Goal: Task Accomplishment & Management: Manage account settings

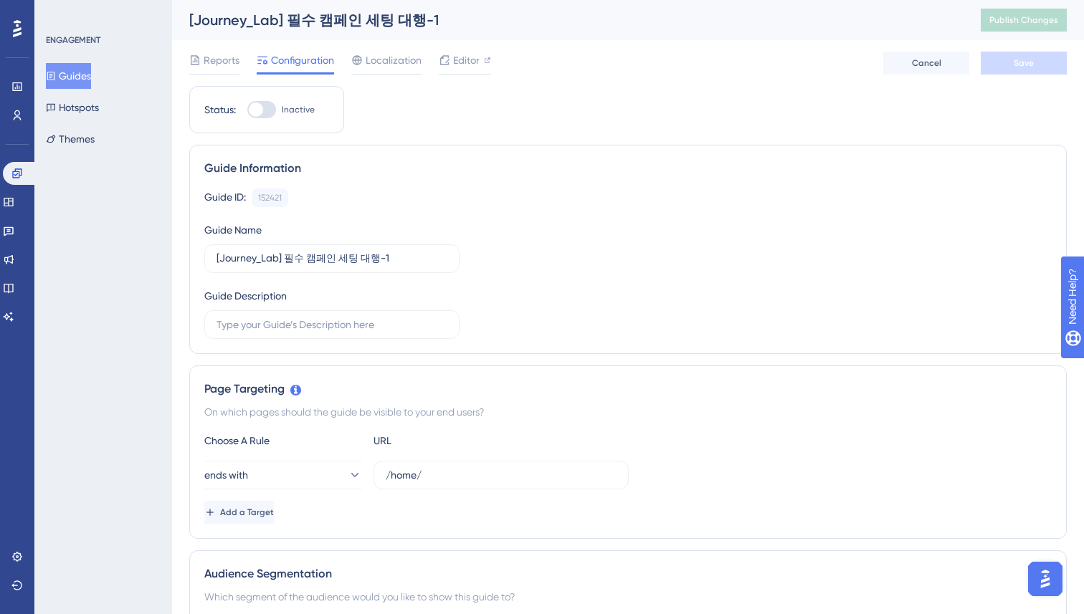
click at [259, 110] on div at bounding box center [256, 109] width 14 height 14
click at [247, 110] on input "Inactive" at bounding box center [247, 110] width 1 height 1
checkbox input "true"
click at [641, 173] on div "Guide Information" at bounding box center [627, 168] width 847 height 17
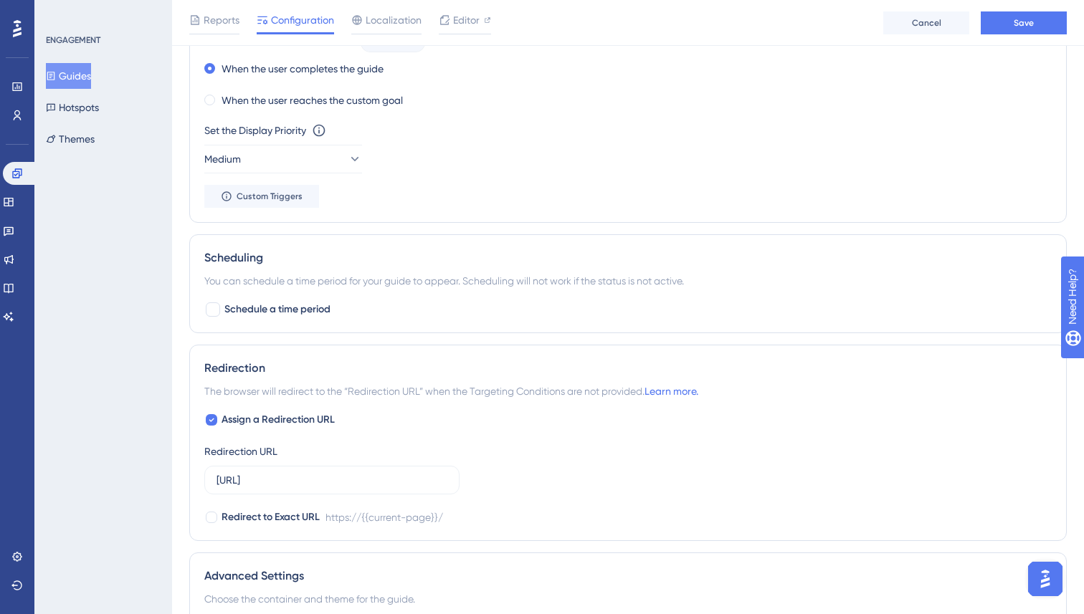
scroll to position [1043, 0]
click at [222, 308] on label "Schedule a time period" at bounding box center [267, 307] width 126 height 17
checkbox input "true"
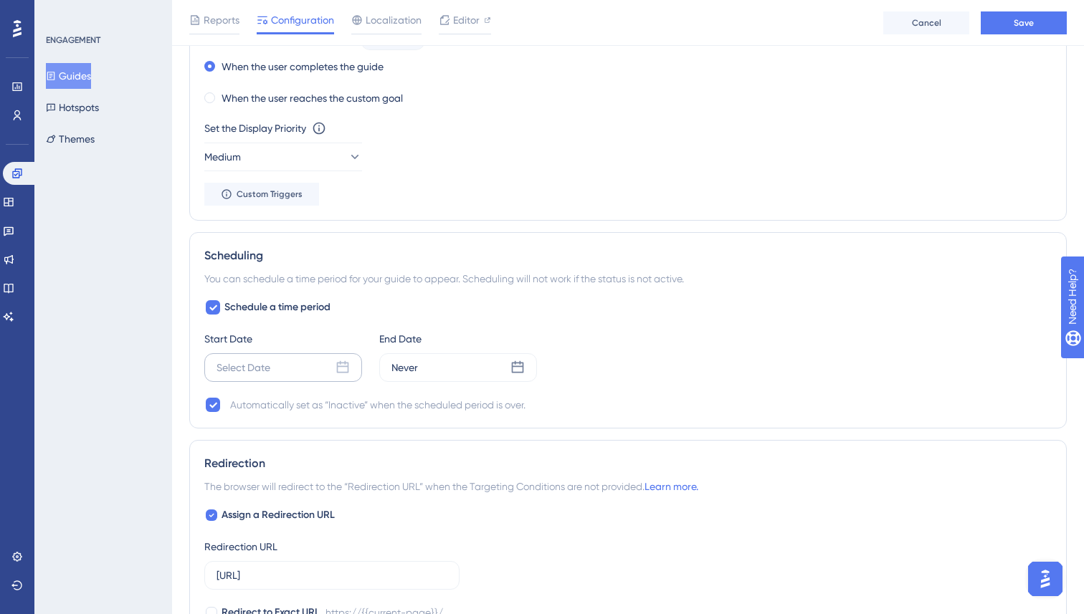
click at [262, 365] on div "Select Date" at bounding box center [243, 367] width 54 height 17
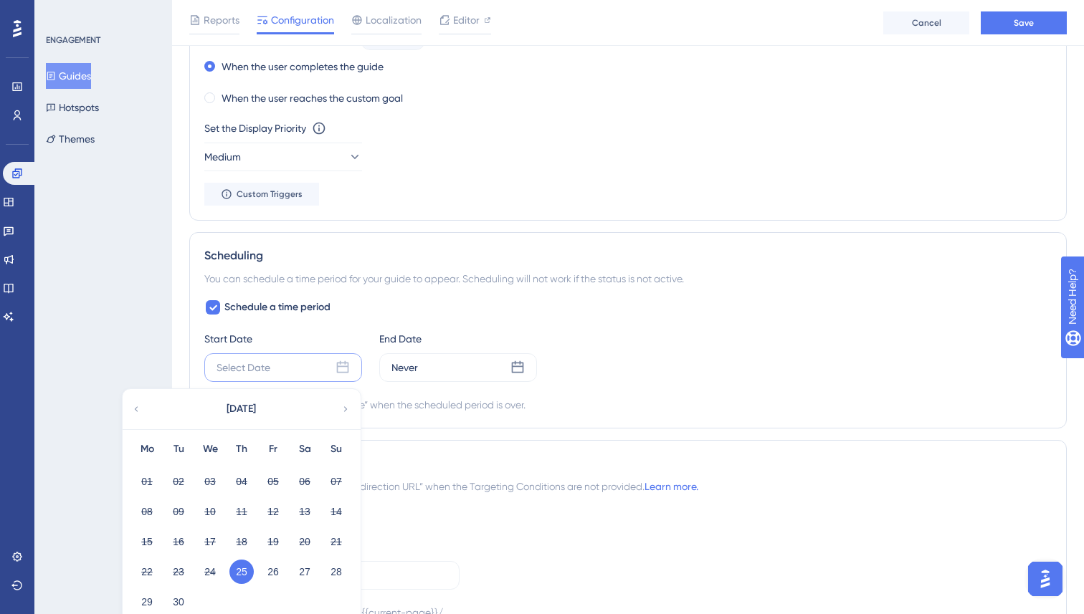
click at [235, 573] on button "25" at bounding box center [241, 572] width 24 height 24
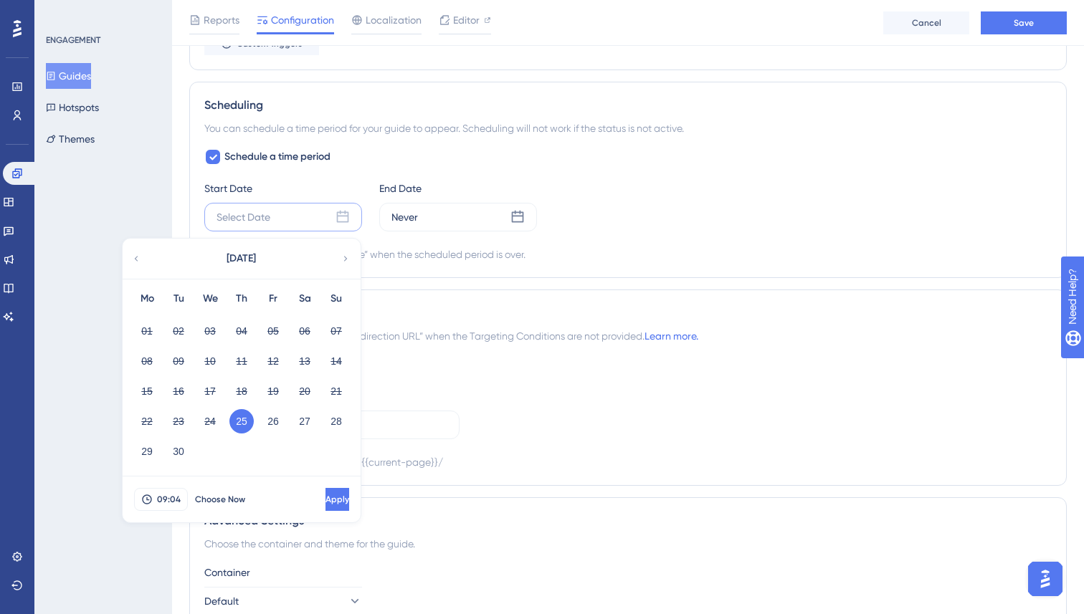
click at [244, 421] on button "25" at bounding box center [241, 421] width 24 height 24
click at [324, 502] on span "Apply" at bounding box center [336, 499] width 24 height 11
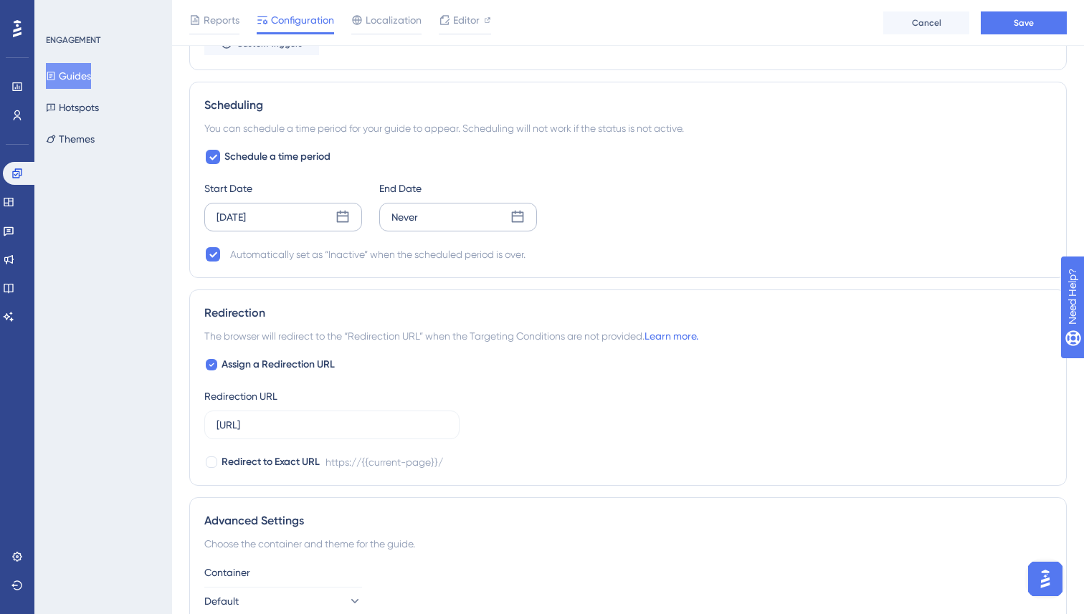
click at [520, 213] on icon at bounding box center [518, 217] width 12 height 12
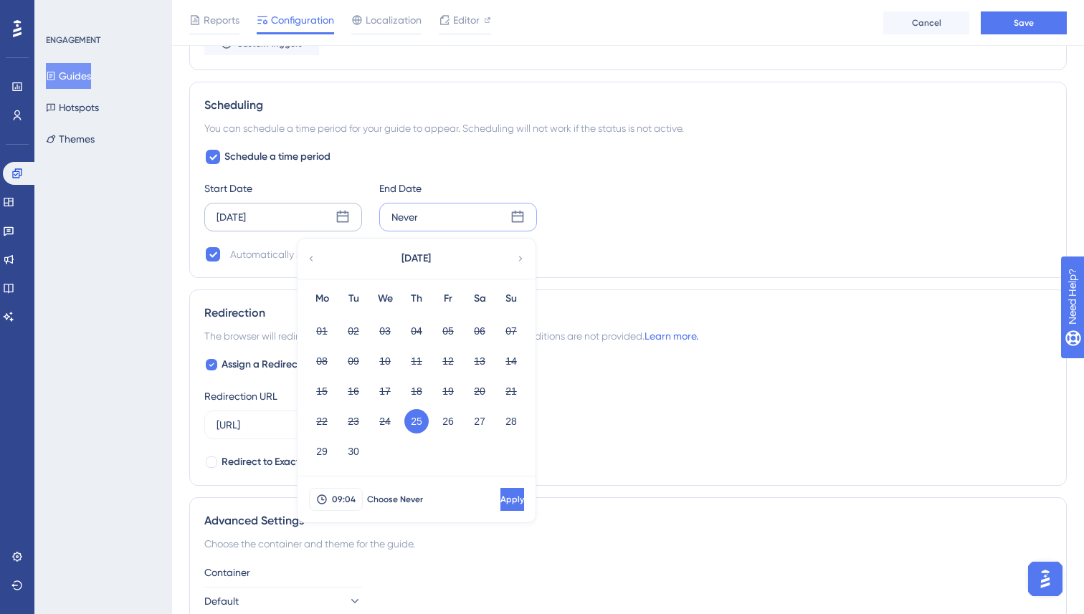
click at [522, 264] on icon at bounding box center [520, 258] width 10 height 13
click at [412, 332] on button "02" at bounding box center [416, 331] width 24 height 24
click at [499, 499] on span "Apply" at bounding box center [511, 499] width 24 height 11
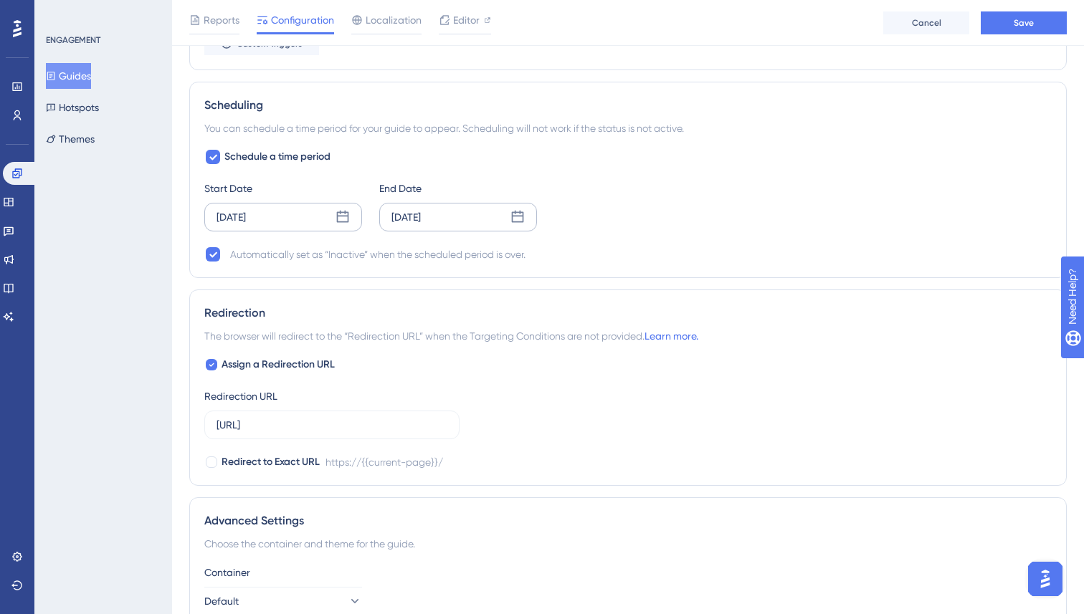
click at [751, 254] on div "Automatically set as “Inactive” when the scheduled period is over." at bounding box center [627, 254] width 847 height 17
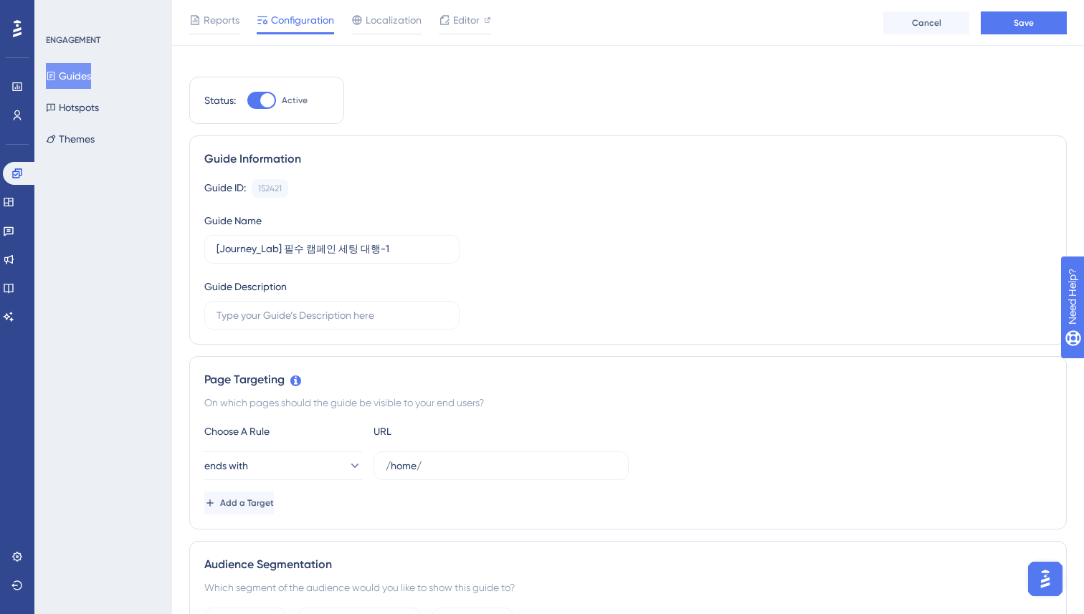
scroll to position [0, 0]
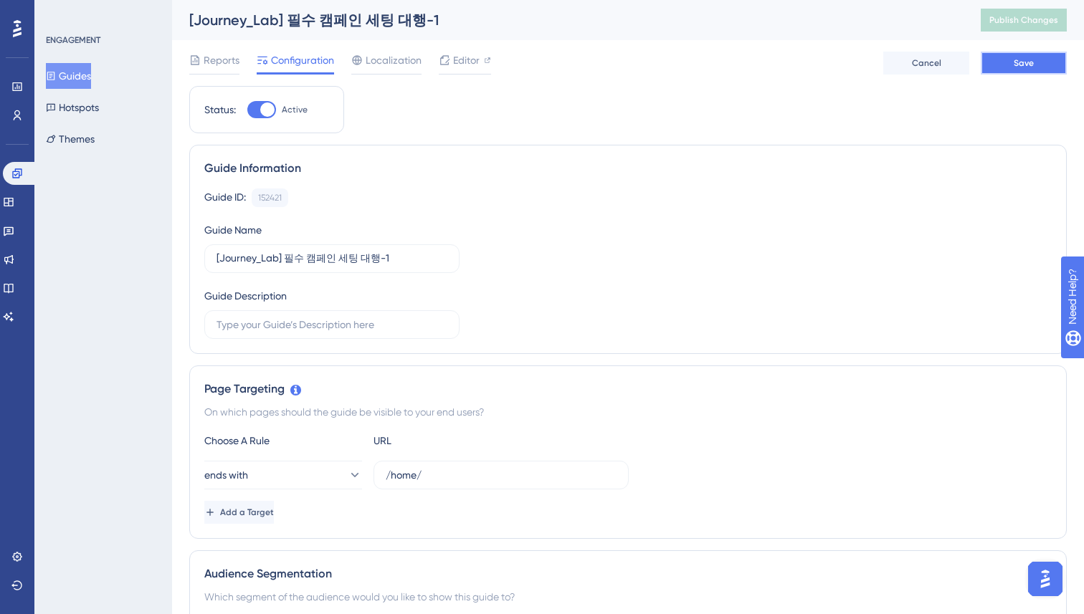
click at [1005, 64] on button "Save" at bounding box center [1023, 63] width 86 height 23
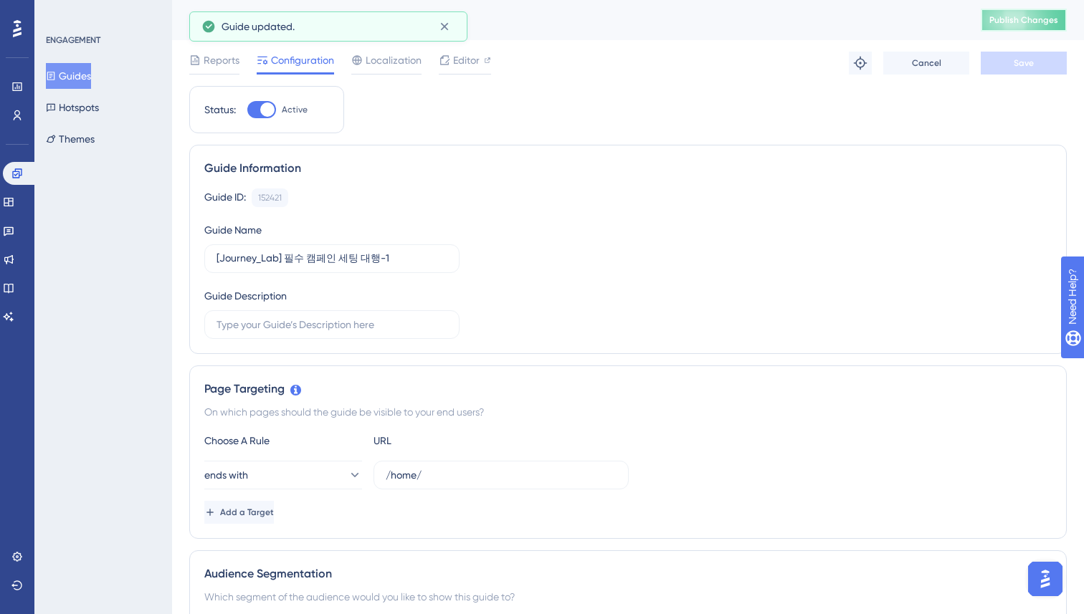
click at [1001, 29] on button "Publish Changes" at bounding box center [1023, 20] width 86 height 23
click at [78, 74] on button "Guides" at bounding box center [68, 76] width 45 height 26
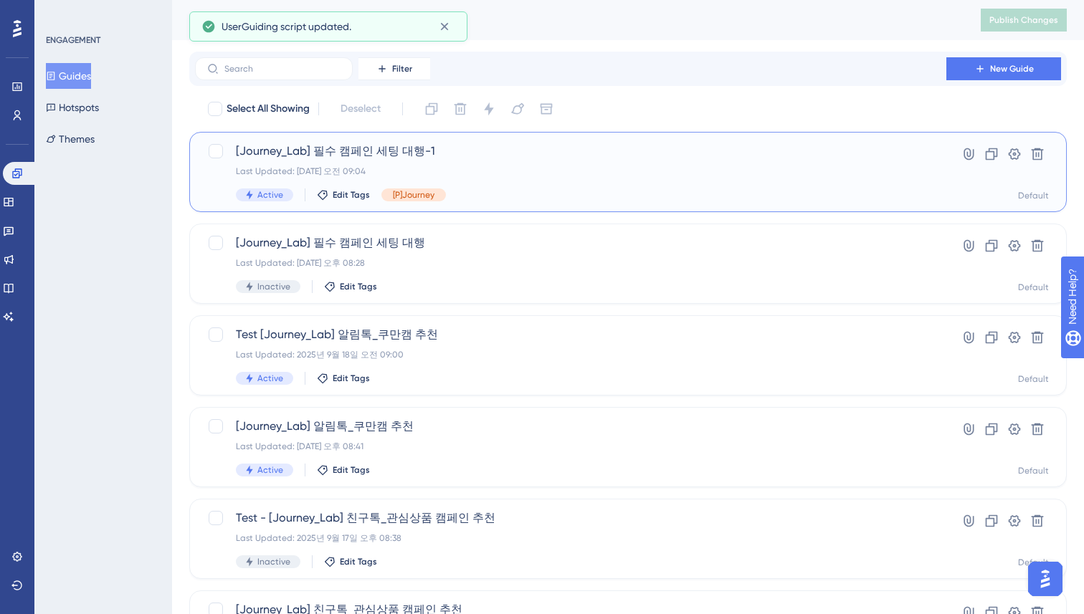
click at [560, 187] on div "[Journey_Lab] 필수 캠페인 세팅 대행-1 Last Updated: [DATE] 오전 09:04 Active Edit Tags [P]…" at bounding box center [570, 172] width 669 height 59
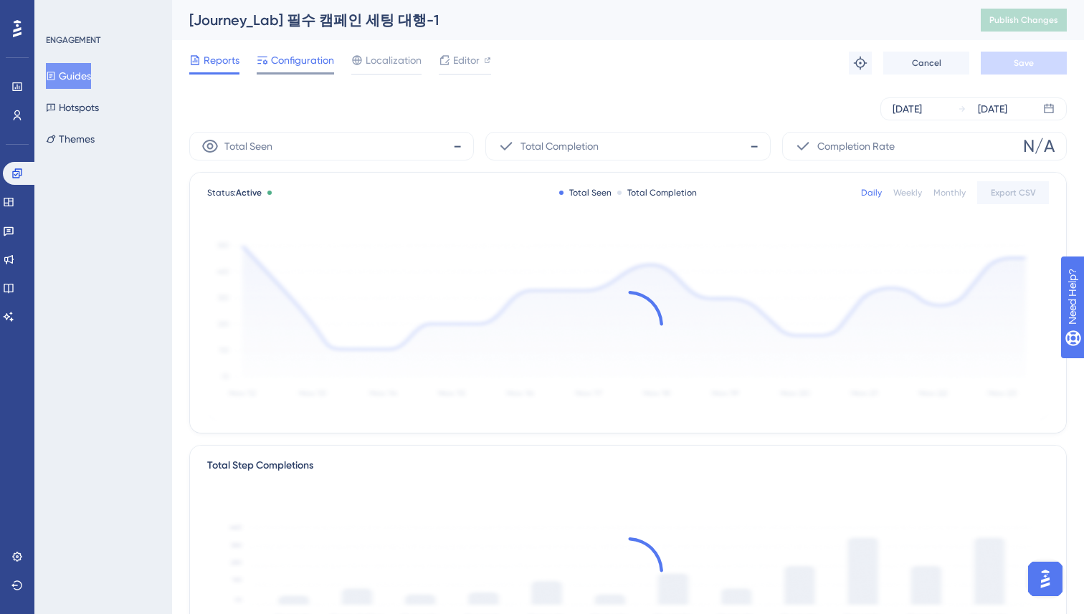
click at [304, 65] on span "Configuration" at bounding box center [302, 60] width 63 height 17
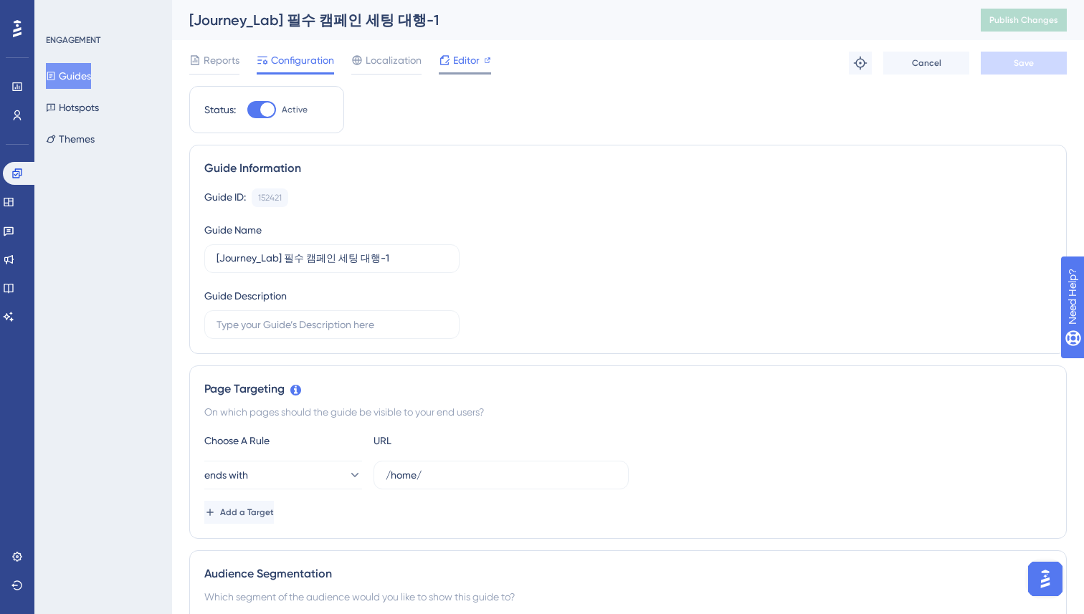
click at [451, 59] on div "Editor" at bounding box center [465, 60] width 52 height 17
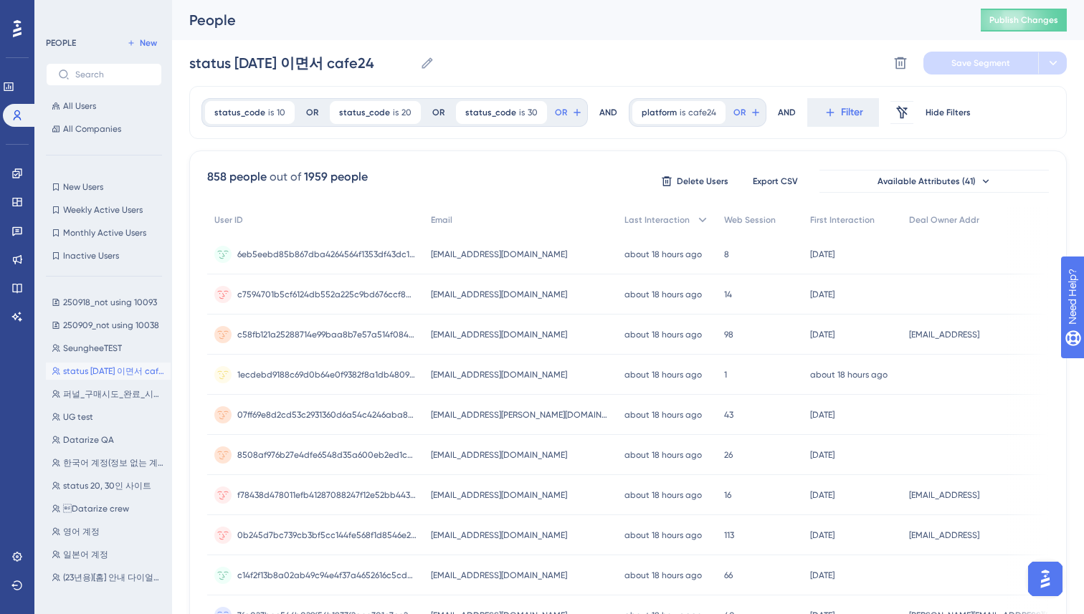
click at [560, 22] on div "People" at bounding box center [566, 20] width 755 height 20
click at [16, 176] on icon at bounding box center [16, 173] width 11 height 11
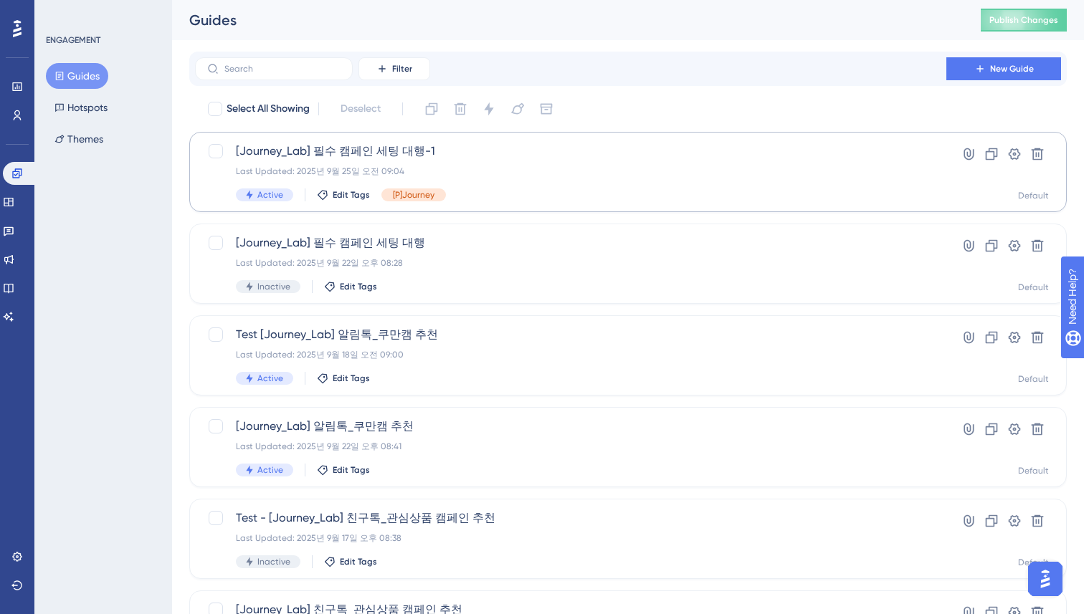
scroll to position [1, 0]
click at [624, 176] on div "Last Updated: [DATE] 오전 09:04" at bounding box center [570, 170] width 669 height 11
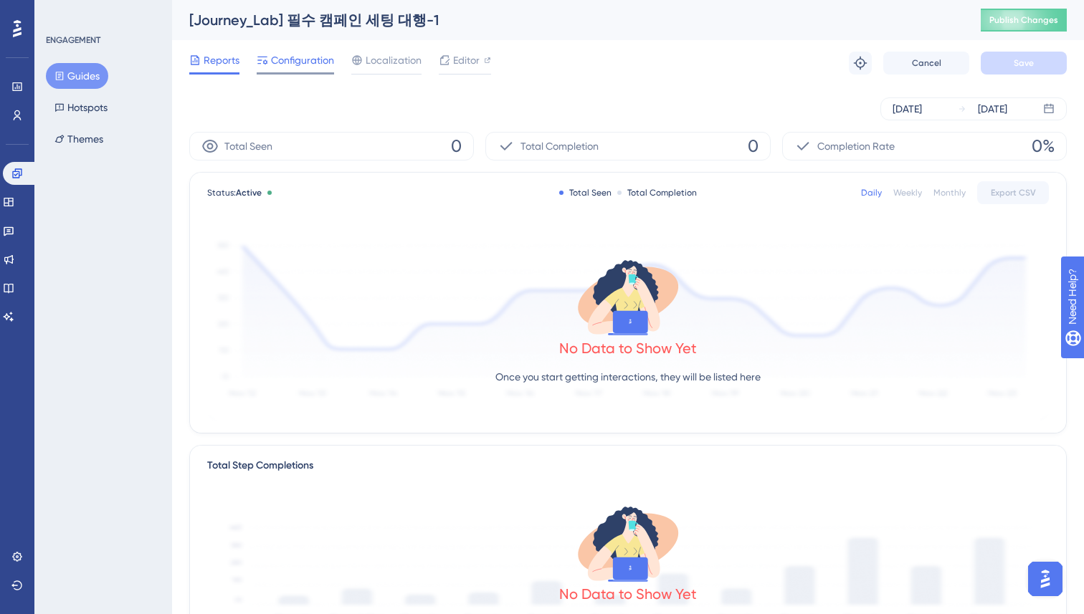
scroll to position [6, 0]
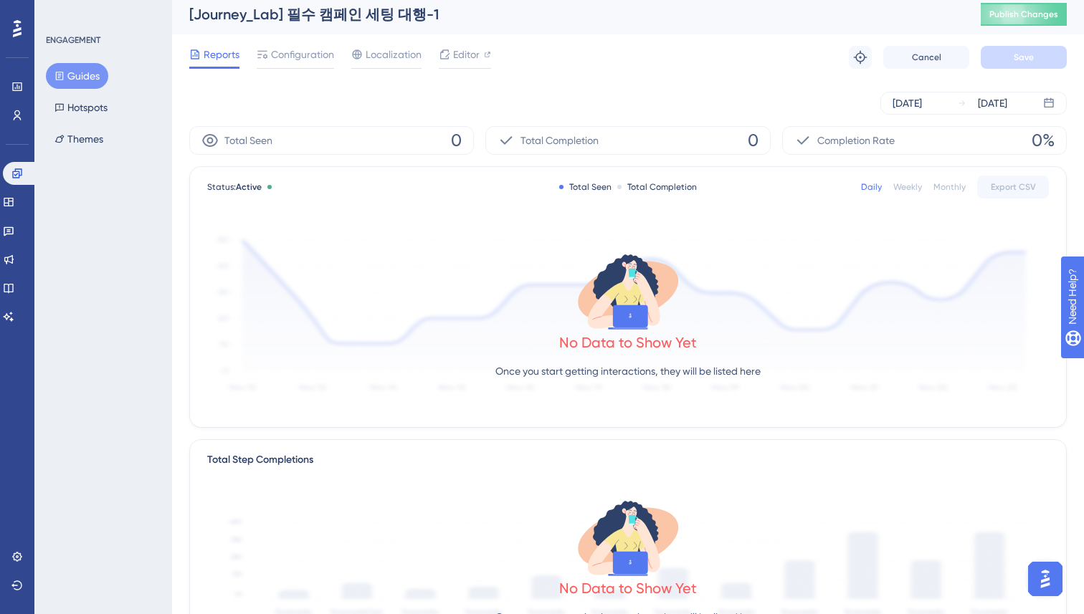
click at [315, 108] on div "Sep 22 2025 Sep 25 2025" at bounding box center [627, 103] width 877 height 23
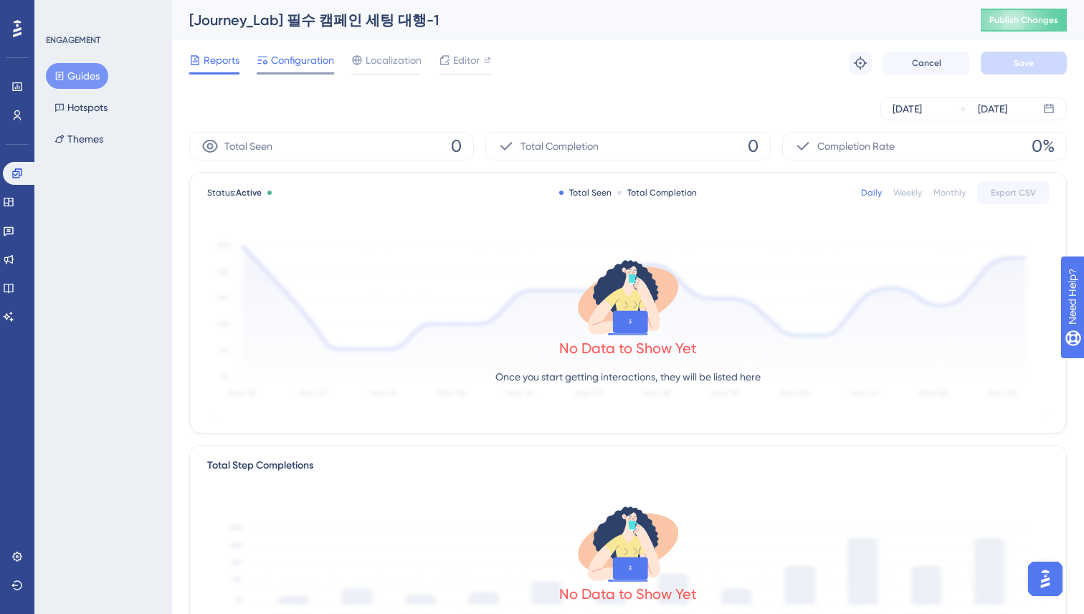
click at [271, 52] on span "Configuration" at bounding box center [302, 60] width 63 height 17
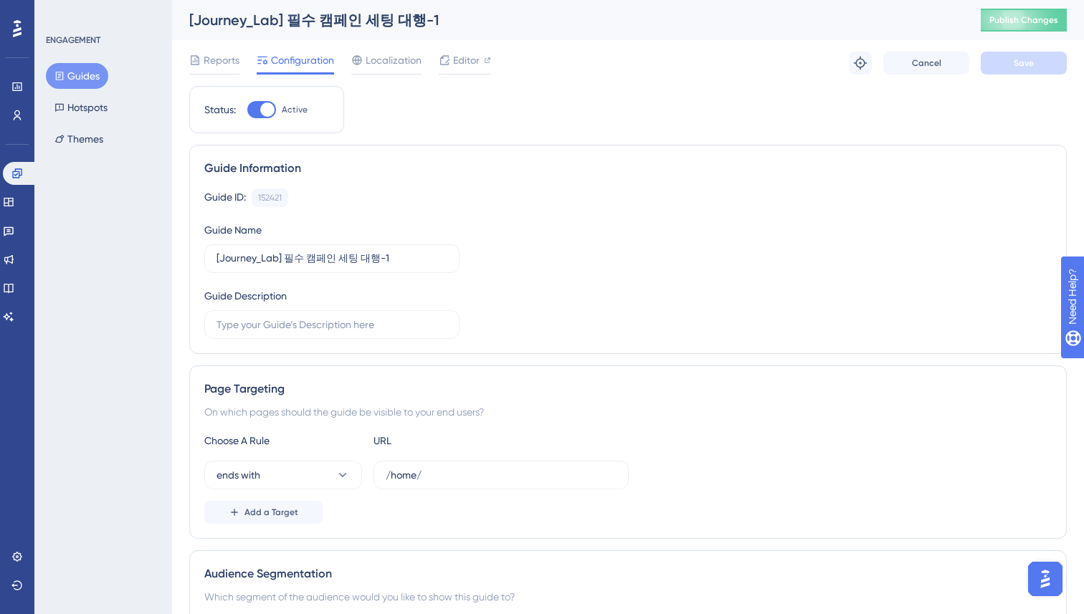
click at [279, 59] on span "Configuration" at bounding box center [302, 60] width 63 height 17
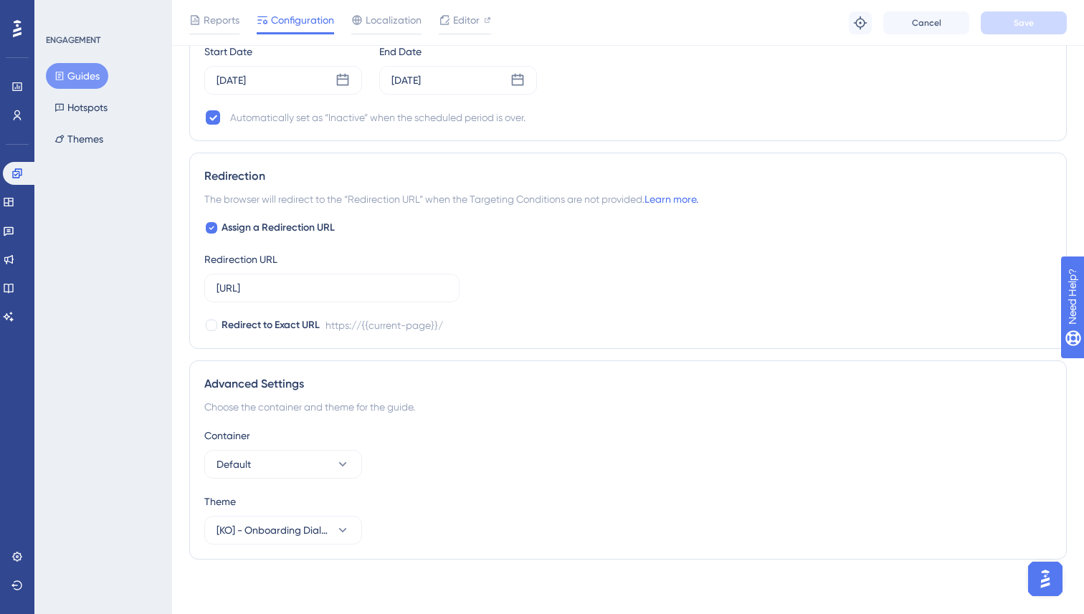
scroll to position [1334, 0]
click at [90, 77] on button "Guides" at bounding box center [77, 76] width 62 height 26
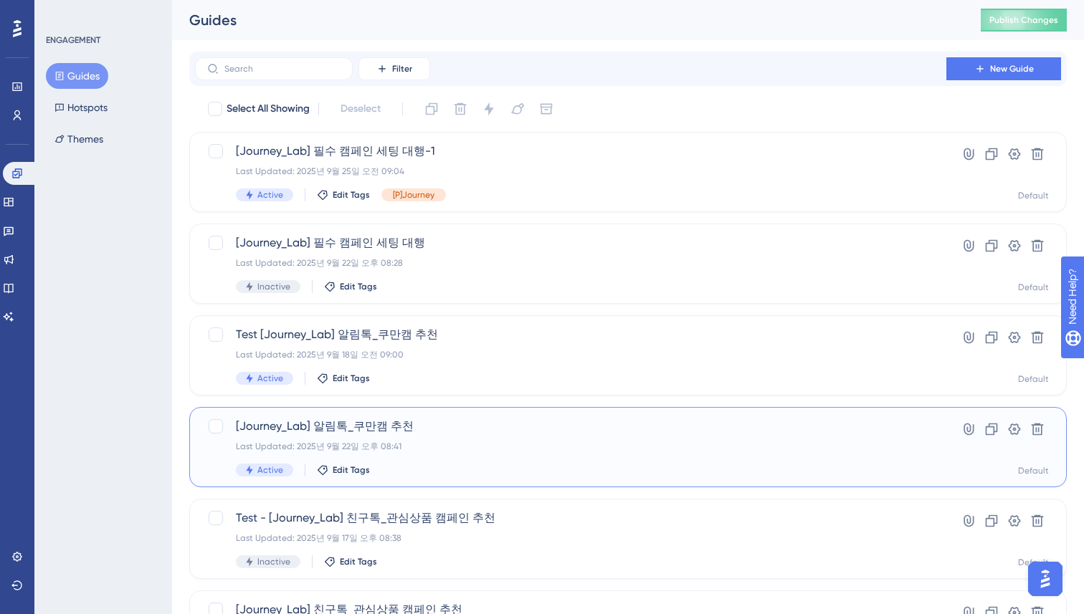
click at [476, 448] on div "Last Updated: [DATE] 오후 08:41" at bounding box center [570, 446] width 669 height 11
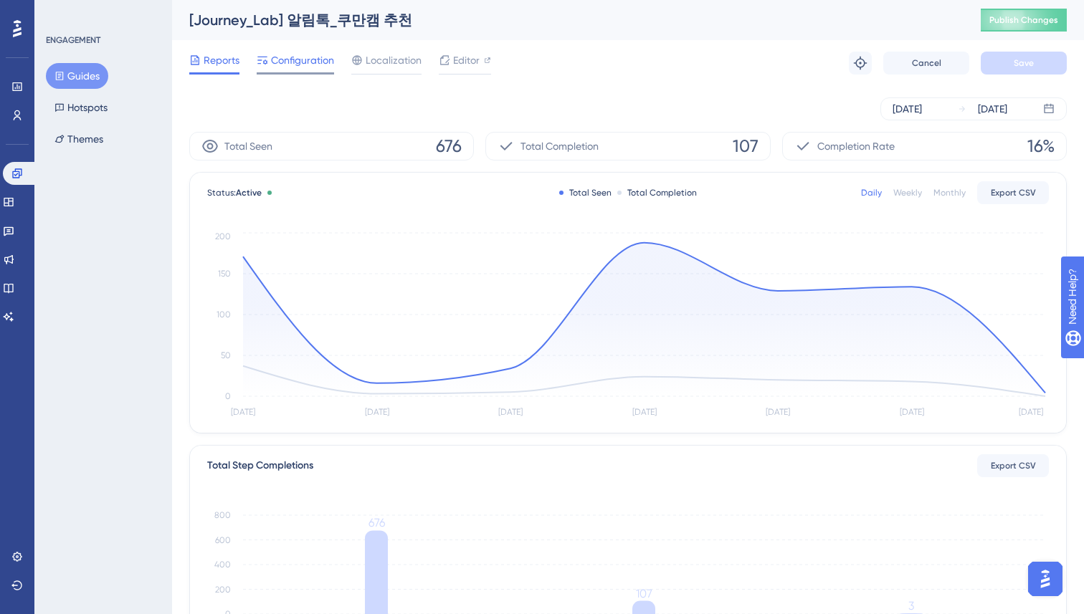
click at [305, 58] on span "Configuration" at bounding box center [302, 60] width 63 height 17
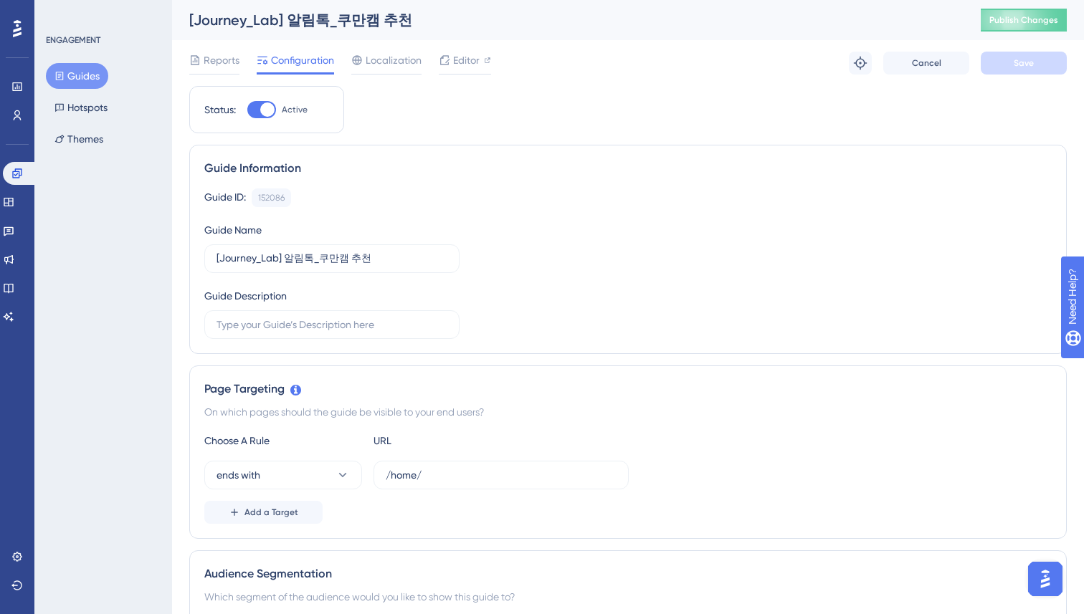
click at [268, 110] on div at bounding box center [267, 109] width 14 height 14
click at [247, 110] on input "Active" at bounding box center [247, 110] width 1 height 1
checkbox input "false"
click at [1036, 59] on button "Save" at bounding box center [1023, 63] width 86 height 23
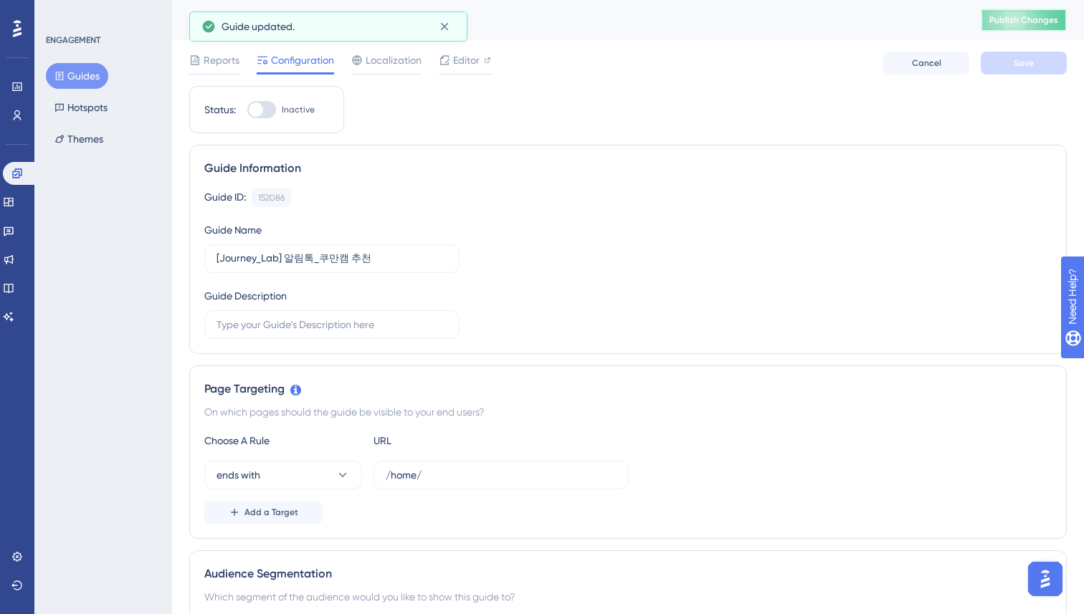
click at [1008, 16] on span "Publish Changes" at bounding box center [1023, 19] width 69 height 11
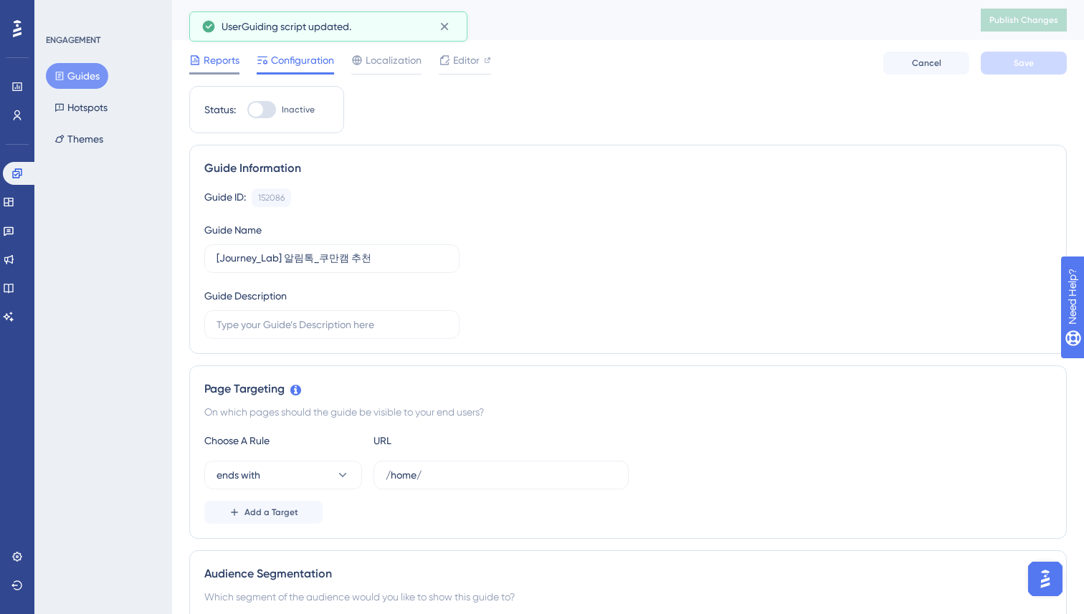
click at [219, 61] on span "Reports" at bounding box center [222, 60] width 36 height 17
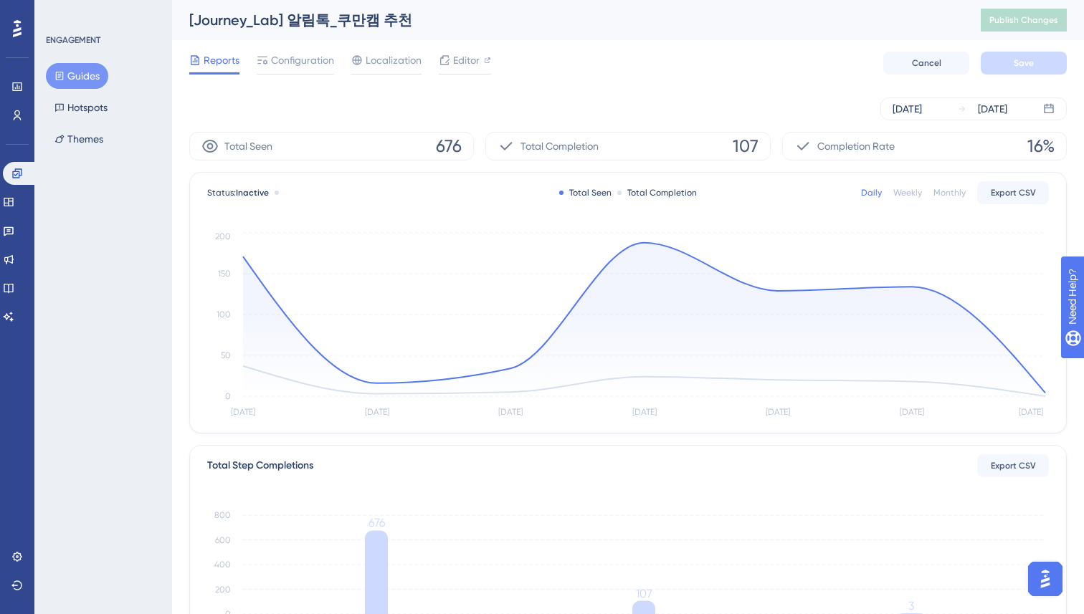
click at [52, 71] on button "Guides" at bounding box center [77, 76] width 62 height 26
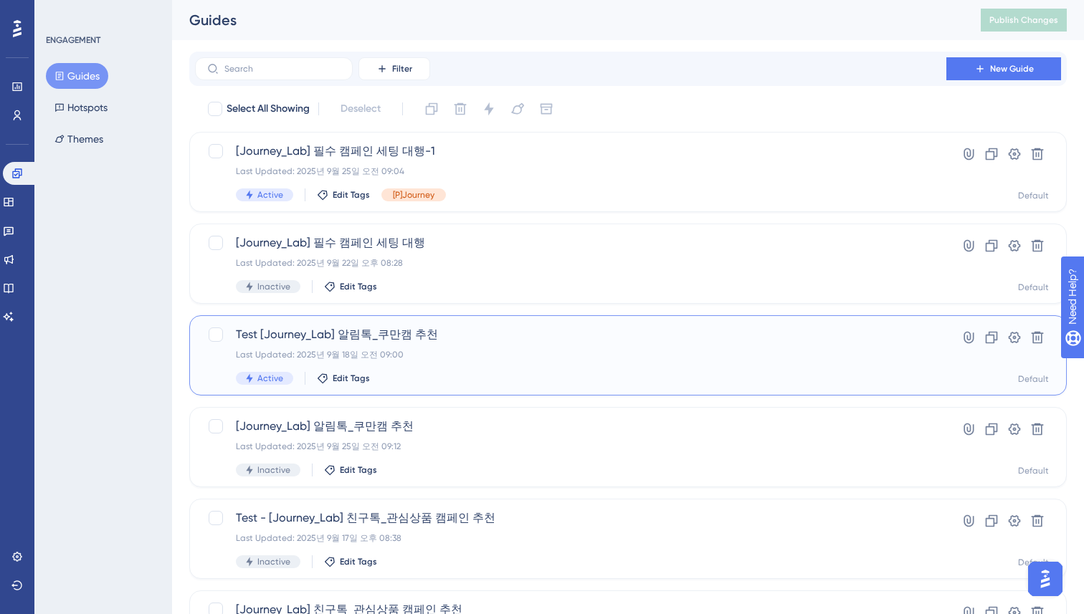
click at [386, 358] on div "Last Updated: 2025년 9월 18일 오전 09:00" at bounding box center [570, 354] width 669 height 11
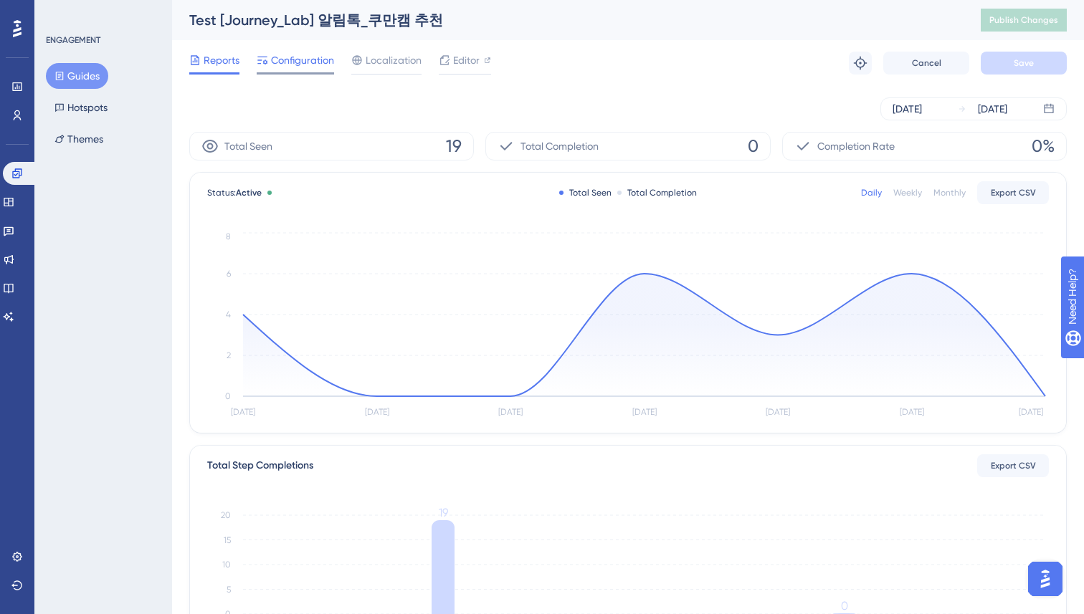
click at [306, 59] on span "Configuration" at bounding box center [302, 60] width 63 height 17
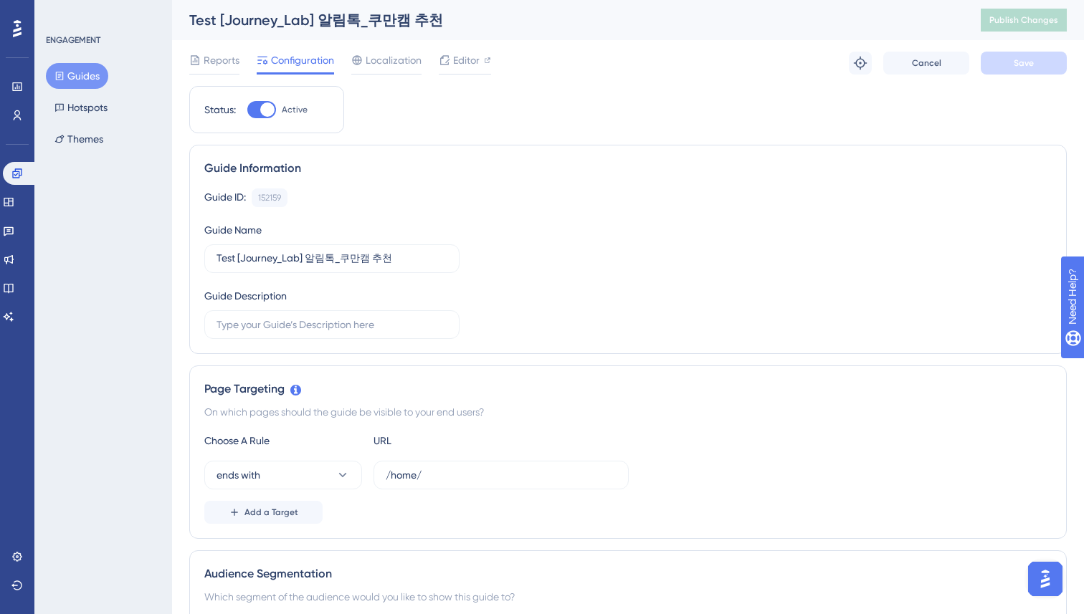
drag, startPoint x: 270, startPoint y: 108, endPoint x: 796, endPoint y: 31, distance: 531.0
click at [270, 108] on div at bounding box center [267, 109] width 14 height 14
click at [247, 110] on input "Active" at bounding box center [247, 110] width 1 height 1
checkbox input "false"
click at [987, 61] on button "Save" at bounding box center [1023, 63] width 86 height 23
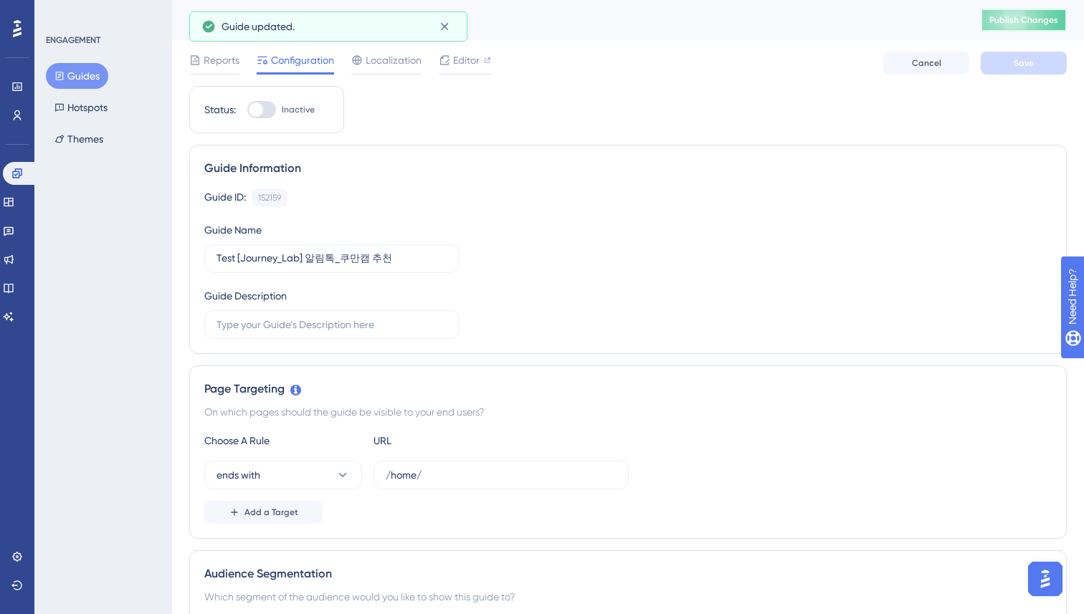
click at [1005, 14] on span "Publish Changes" at bounding box center [1023, 19] width 69 height 11
click at [77, 65] on button "Guides" at bounding box center [77, 76] width 62 height 26
